Goal: Transaction & Acquisition: Purchase product/service

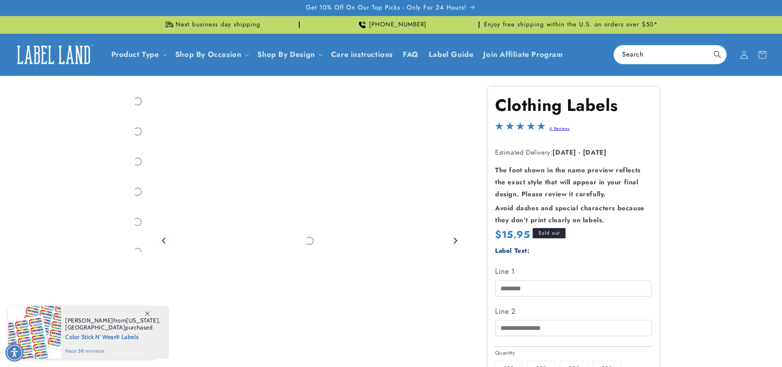
click at [763, 191] on product-info at bounding box center [391, 318] width 782 height 485
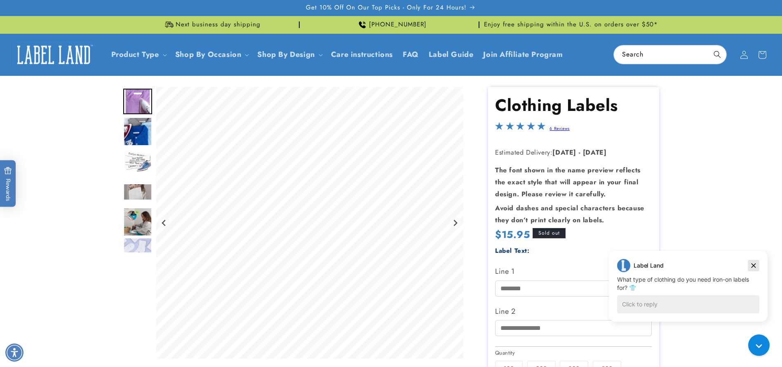
click at [755, 266] on icon "Dismiss campaign" at bounding box center [754, 266] width 8 height 10
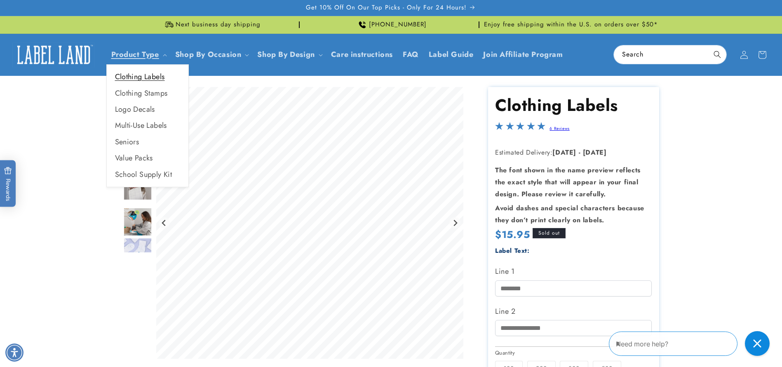
click at [148, 75] on link "Clothing Labels" at bounding box center [148, 77] width 82 height 16
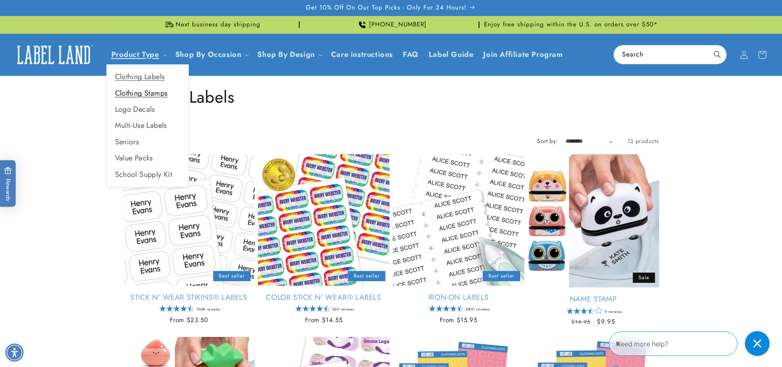
click at [140, 96] on link "Clothing Stamps" at bounding box center [148, 93] width 82 height 16
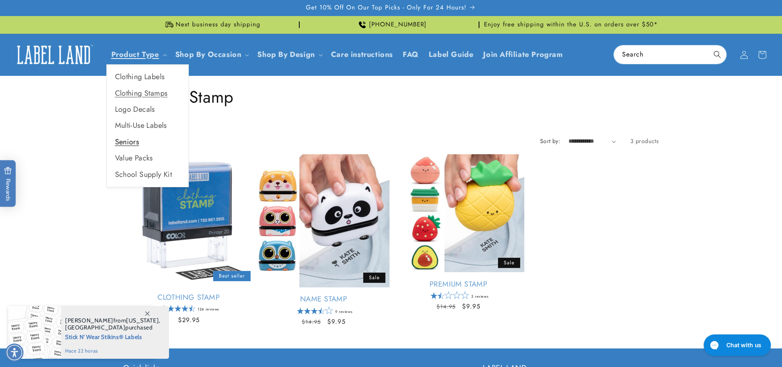
click at [133, 140] on link "Seniors" at bounding box center [148, 142] width 82 height 16
